Goal: Obtain resource: Obtain resource

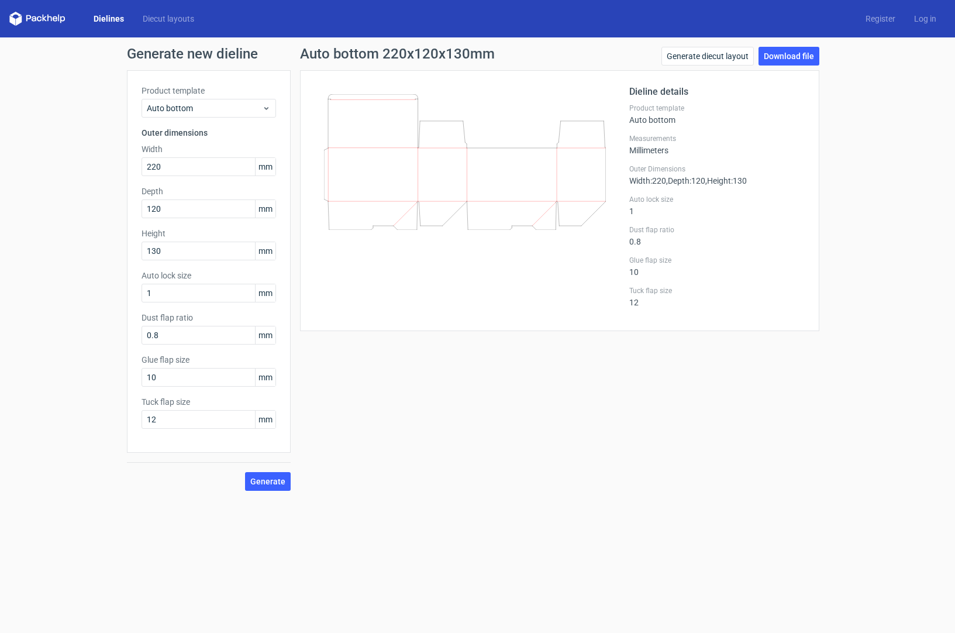
click at [42, 15] on icon at bounding box center [37, 19] width 56 height 14
click at [15, 18] on icon at bounding box center [37, 19] width 56 height 14
click at [171, 20] on link "Diecut layouts" at bounding box center [168, 19] width 70 height 12
